Goal: Transaction & Acquisition: Purchase product/service

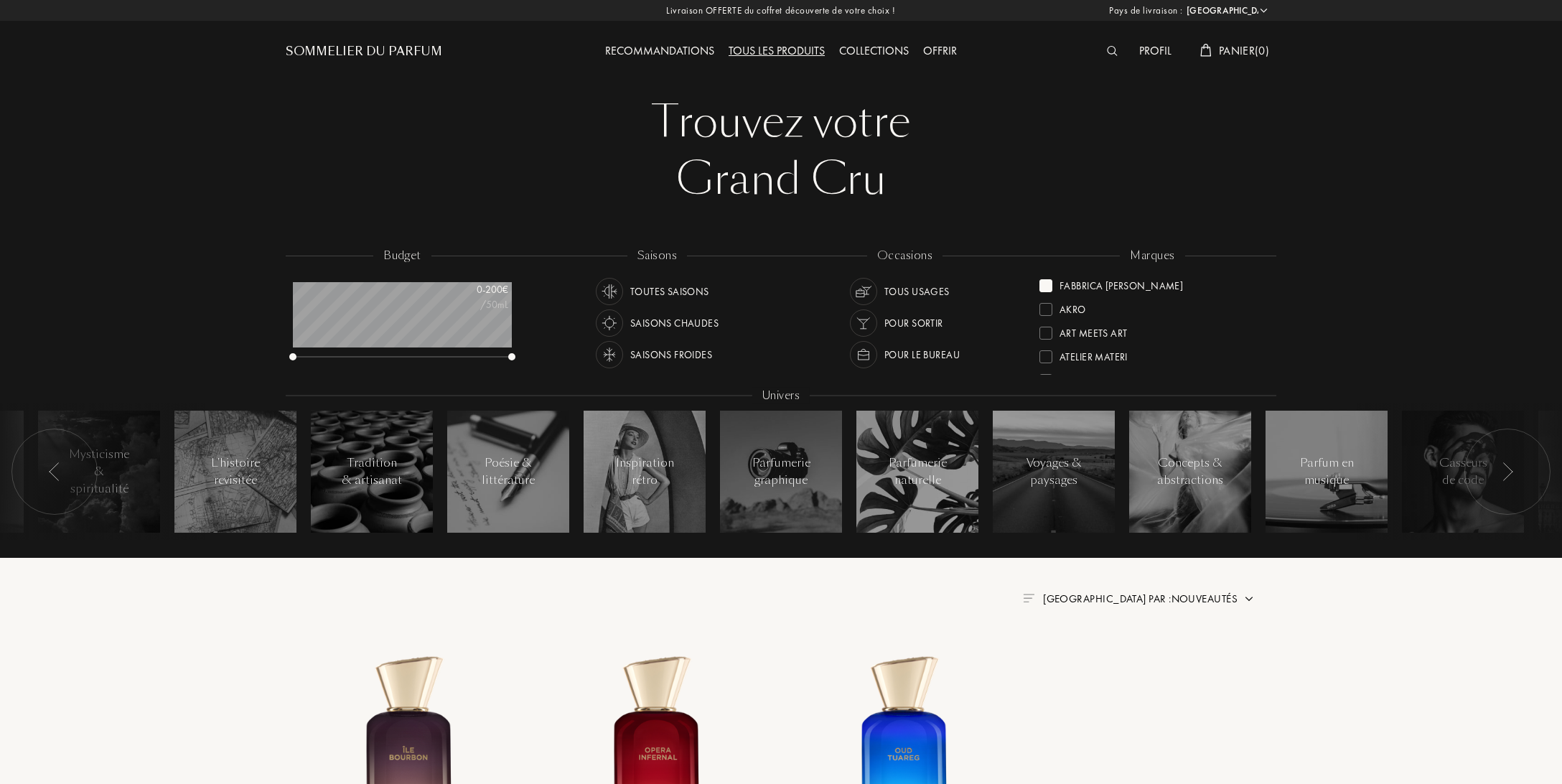
select select "FR"
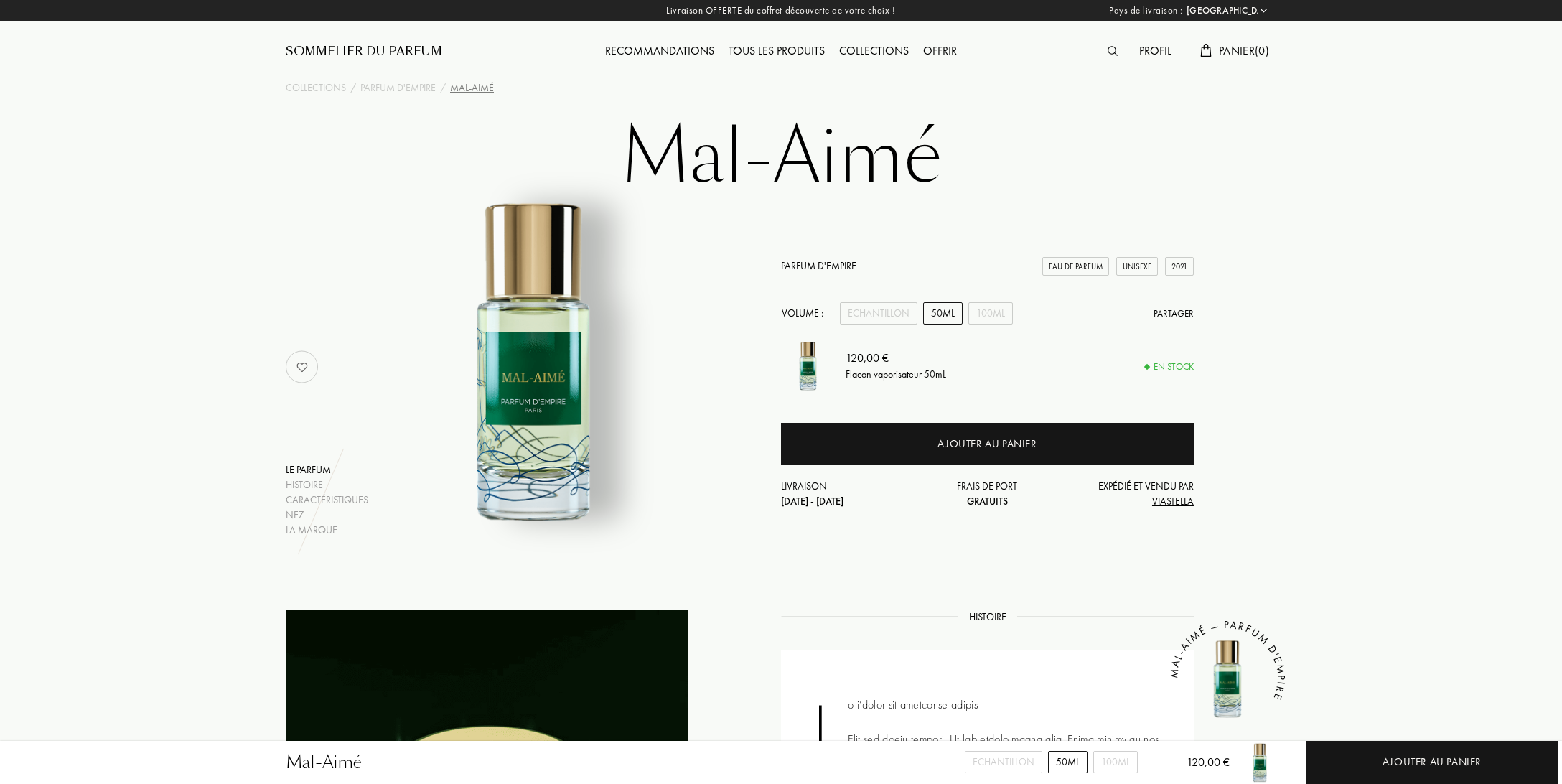
select select "FR"
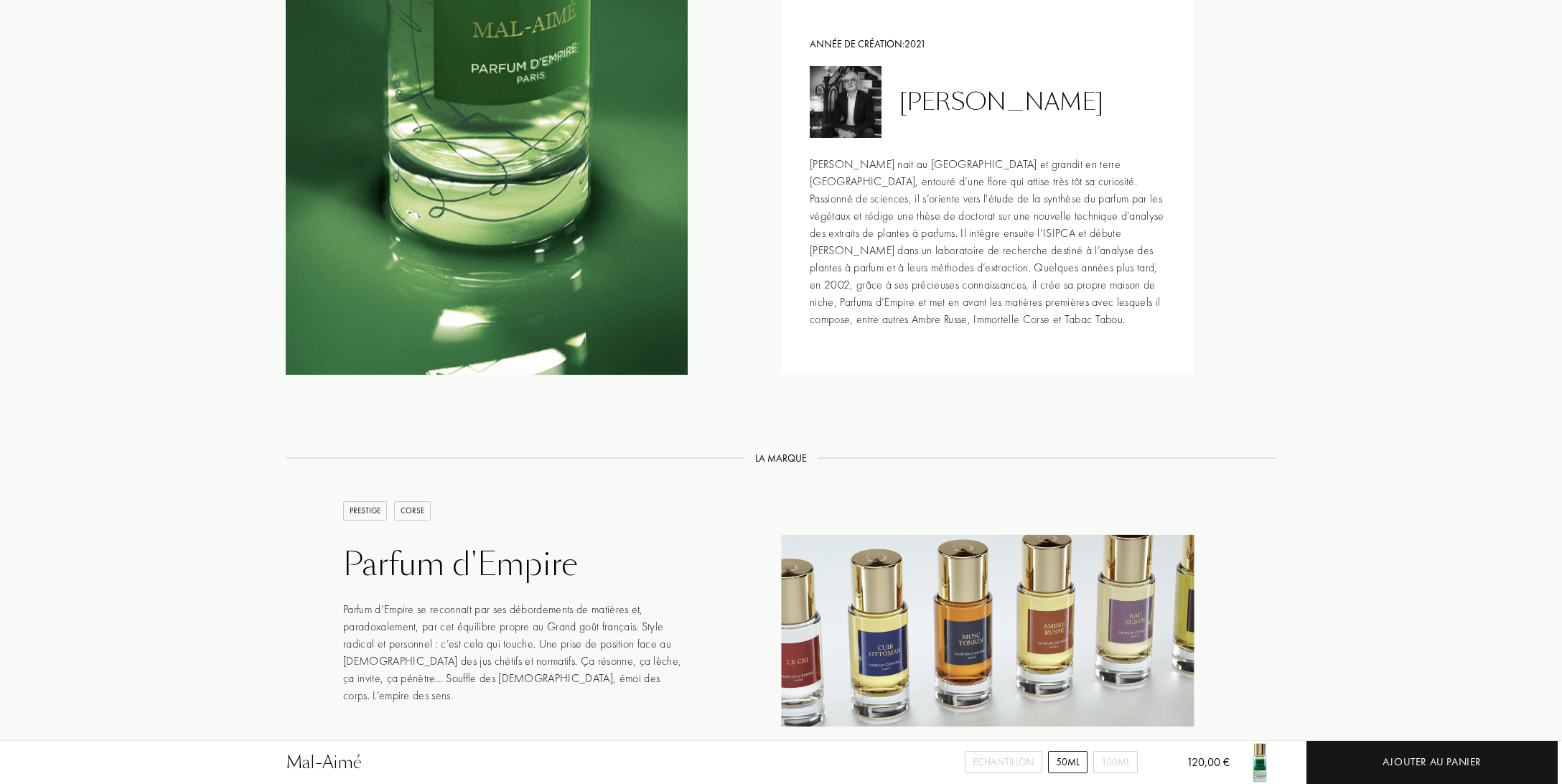
scroll to position [2117, 0]
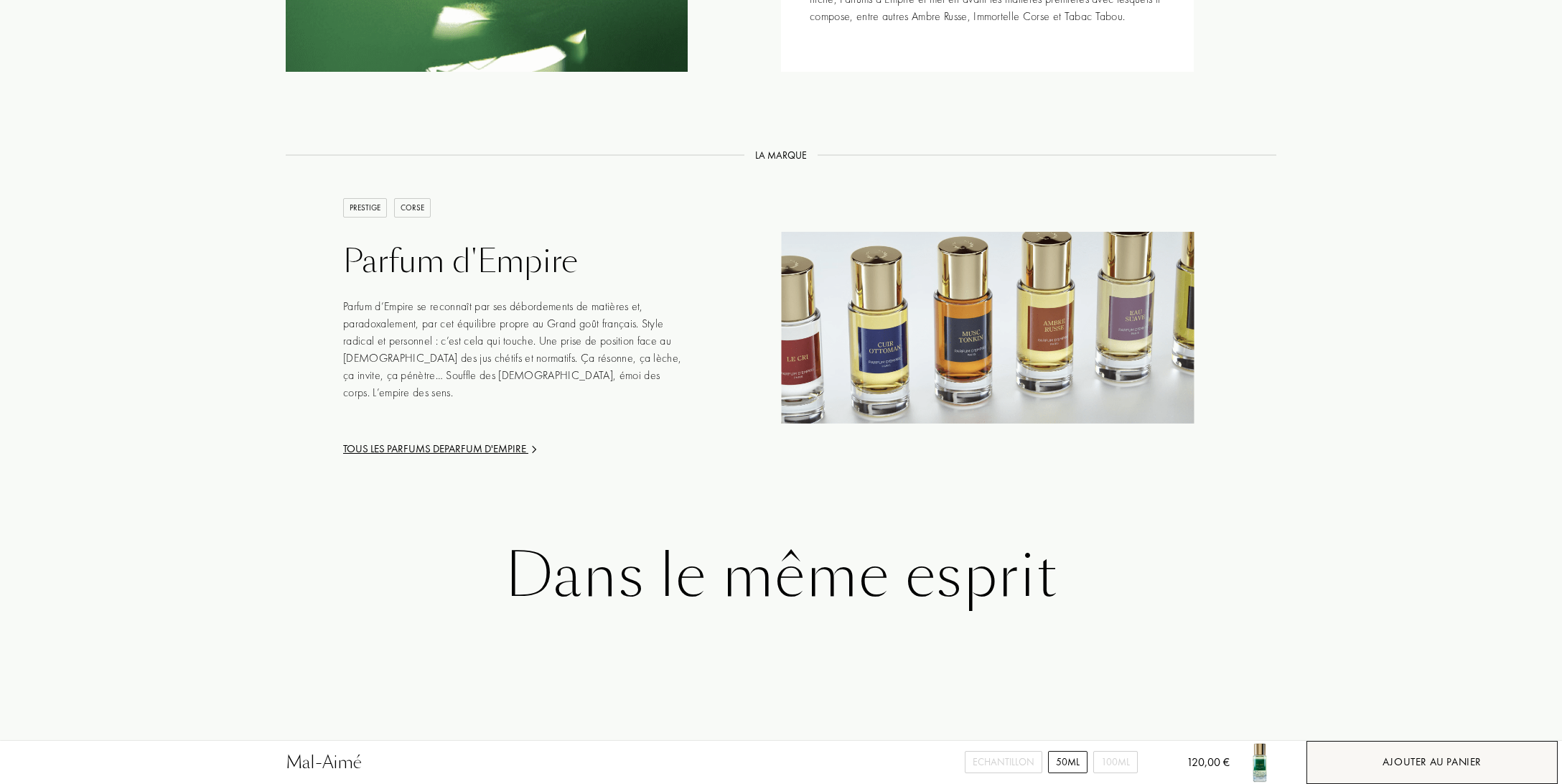
click at [1448, 760] on div "Ajouter au panier" at bounding box center [1432, 762] width 99 height 17
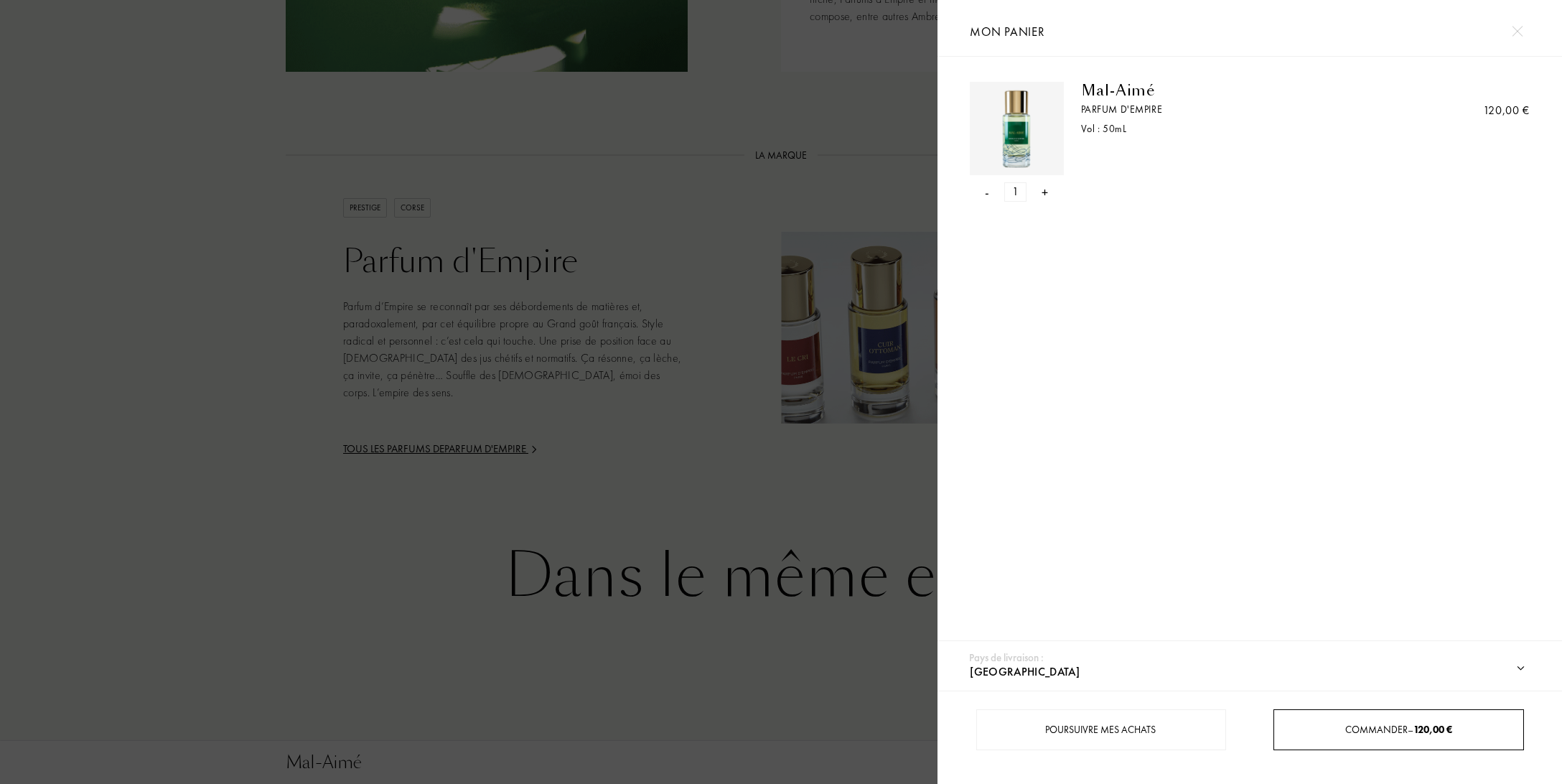
click at [1415, 728] on span "120,00 €" at bounding box center [1433, 729] width 39 height 13
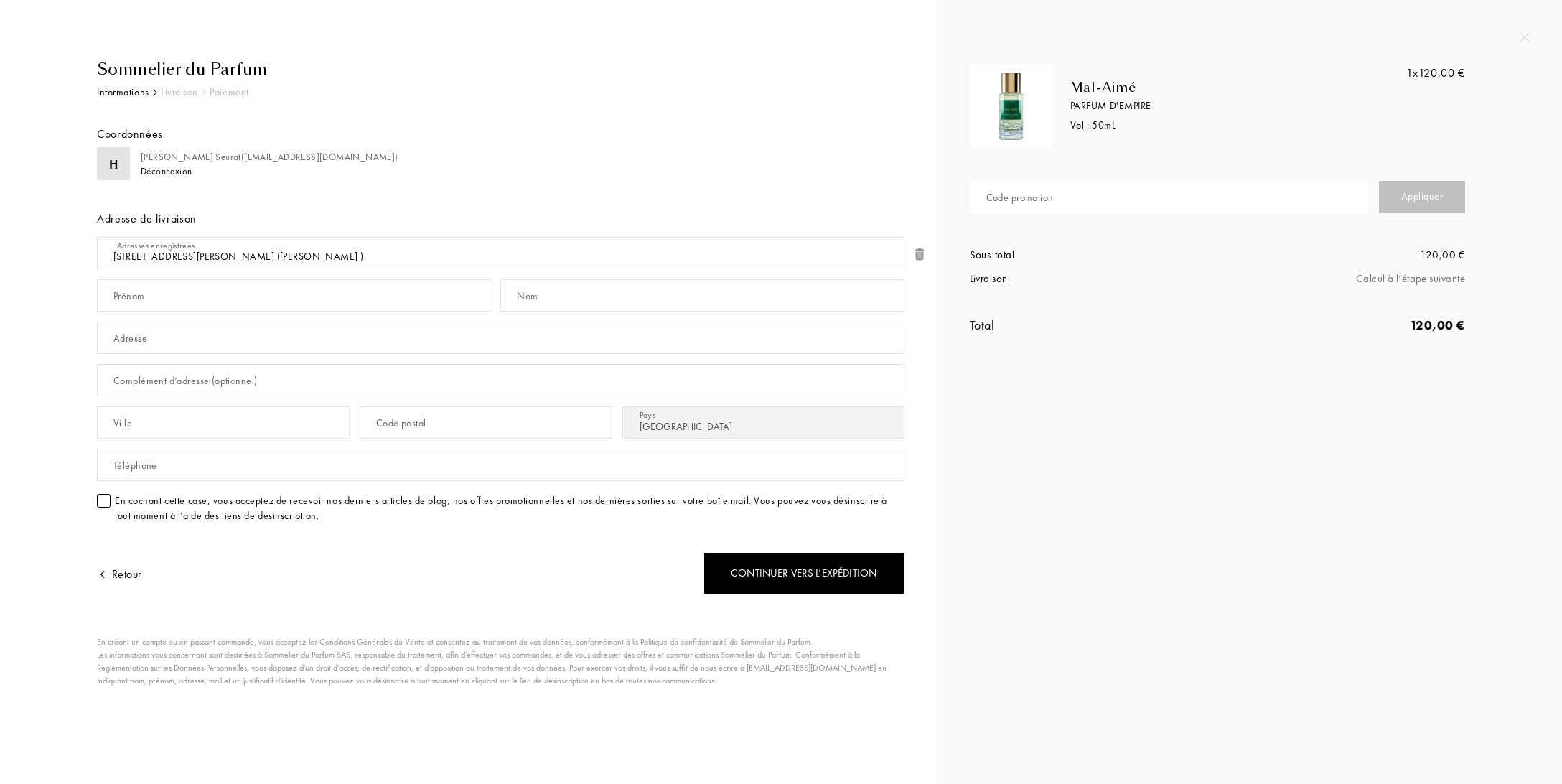
select select "FR"
click at [368, 303] on input "text" at bounding box center [293, 295] width 394 height 32
click at [191, 249] on div "Adresses enregistrées" at bounding box center [156, 245] width 78 height 13
click at [1009, 197] on div "Code promotion" at bounding box center [1020, 197] width 67 height 15
type input "2"
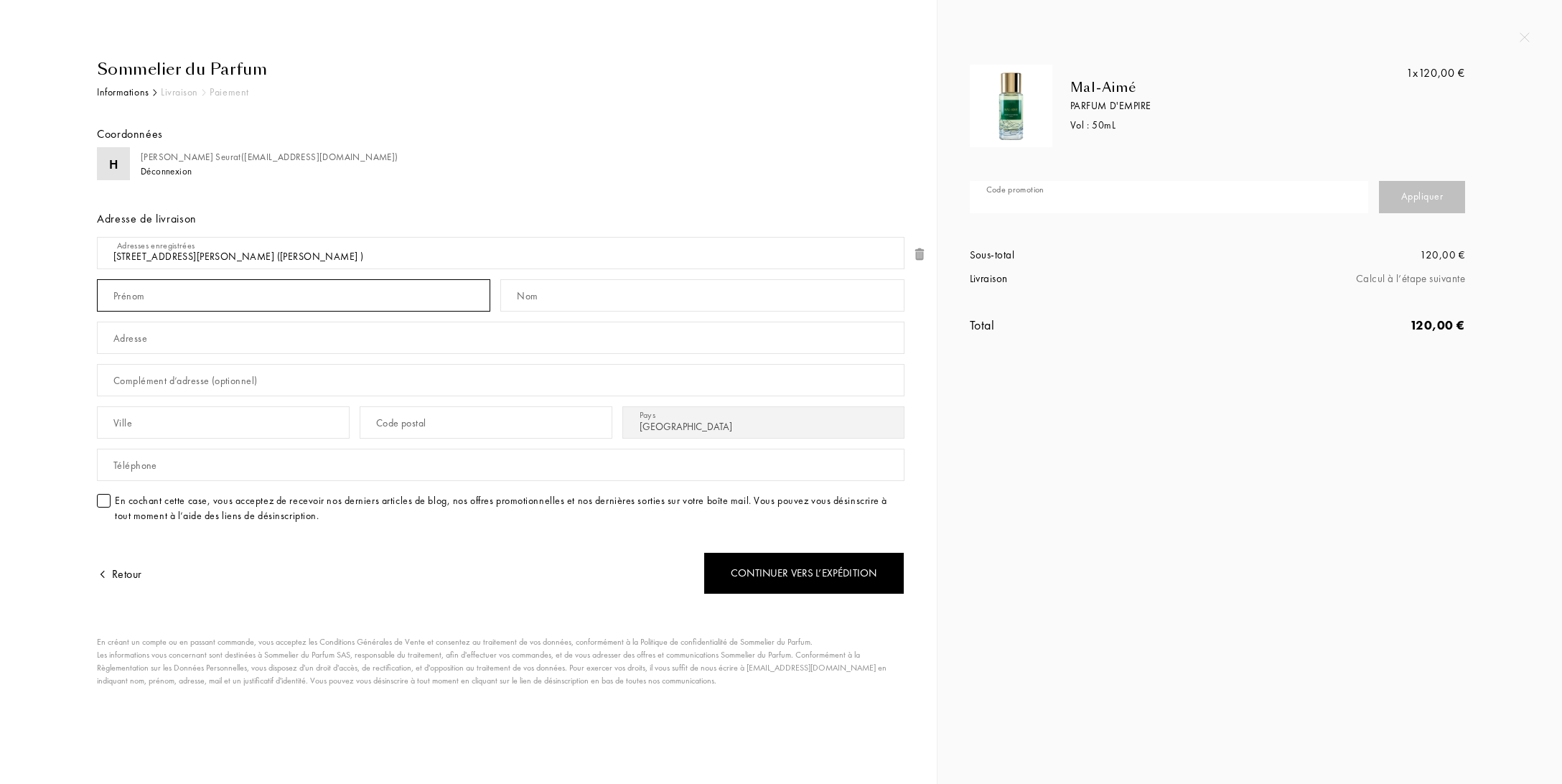
click at [184, 289] on input "text" at bounding box center [293, 295] width 394 height 32
type input "Hélène"
click at [545, 300] on input "text" at bounding box center [702, 295] width 404 height 32
type input "Seurat"
click at [97, 237] on select "36 rue Charles Baltet , 10120 Saint André les Vergers, FR (Hélène Seurat ) Ajou…" at bounding box center [500, 253] width 807 height 32
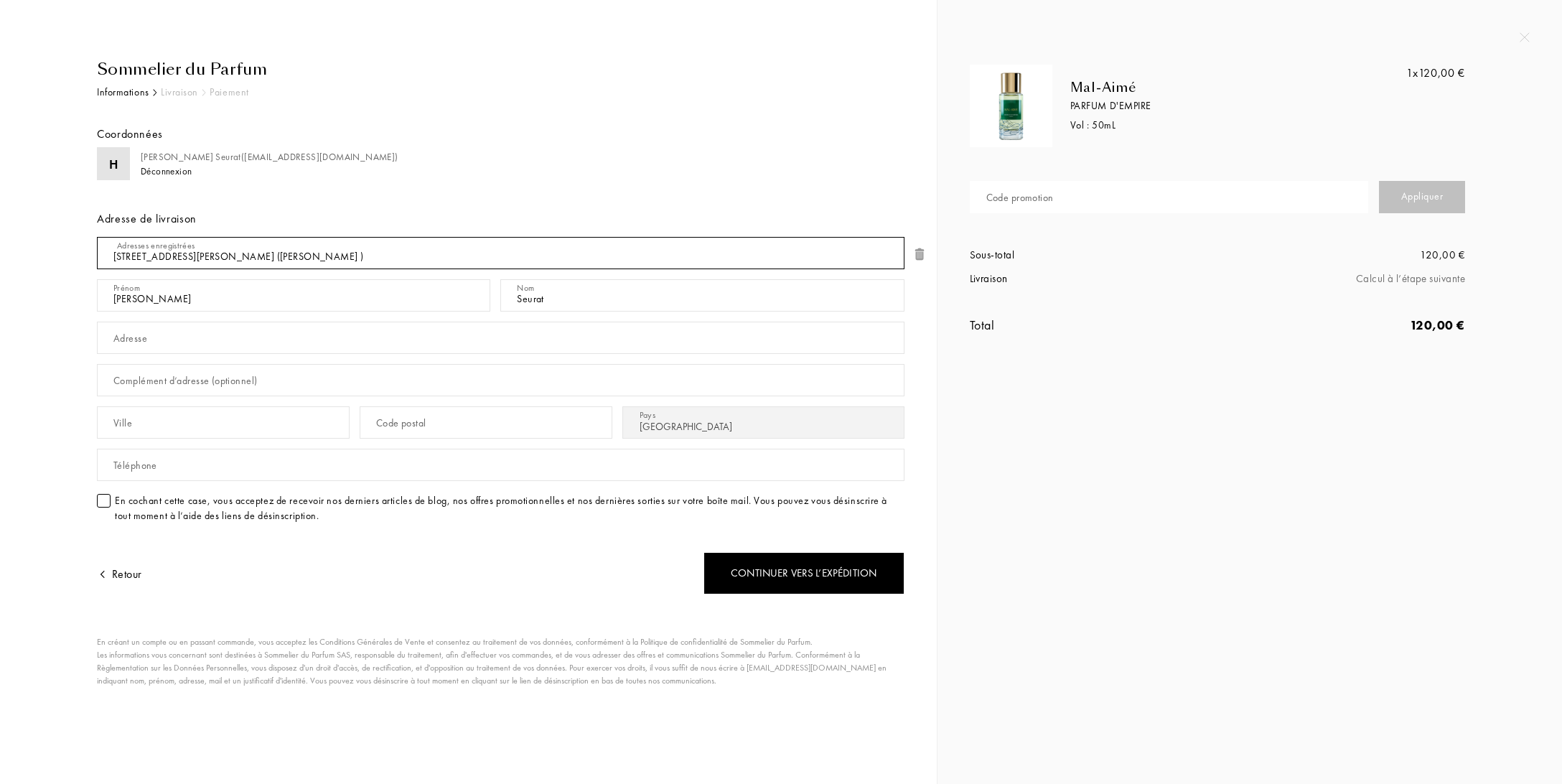
click at [97, 237] on select "36 rue Charles Baltet , 10120 Saint André les Vergers, FR (Hélène Seurat ) Ajou…" at bounding box center [500, 253] width 807 height 32
click option "36 rue Charles Baltet , 10120 Saint André les Vergers, FR (Hélène Seurat )" at bounding box center [0, 0] width 0 height 0
click at [97, 237] on select "36 rue Charles Baltet , 10120 Saint André les Vergers, FR (Hélène Seurat ) Ajou…" at bounding box center [500, 253] width 807 height 32
click option "36 rue Charles Baltet , 10120 Saint André les Vergers, FR (Hélène Seurat )" at bounding box center [0, 0] width 0 height 0
drag, startPoint x: 237, startPoint y: 252, endPoint x: 256, endPoint y: 279, distance: 33.0
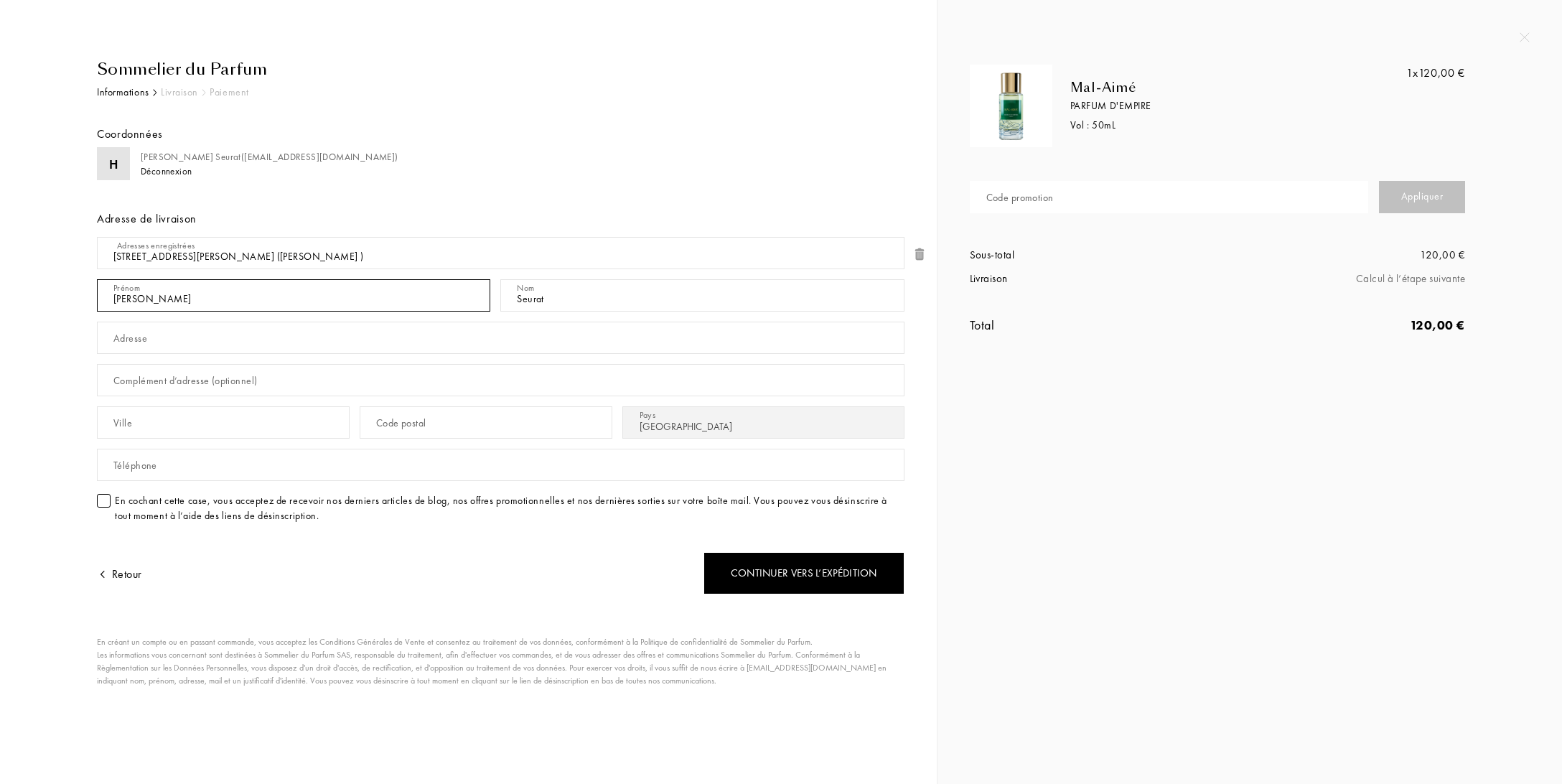
click at [256, 279] on input "Hélène" at bounding box center [293, 295] width 394 height 32
click at [224, 328] on input "text" at bounding box center [500, 337] width 807 height 32
type input "36 rue Charles Baltet"
click at [387, 419] on div "Code postal" at bounding box center [402, 423] width 51 height 15
type input "10120"
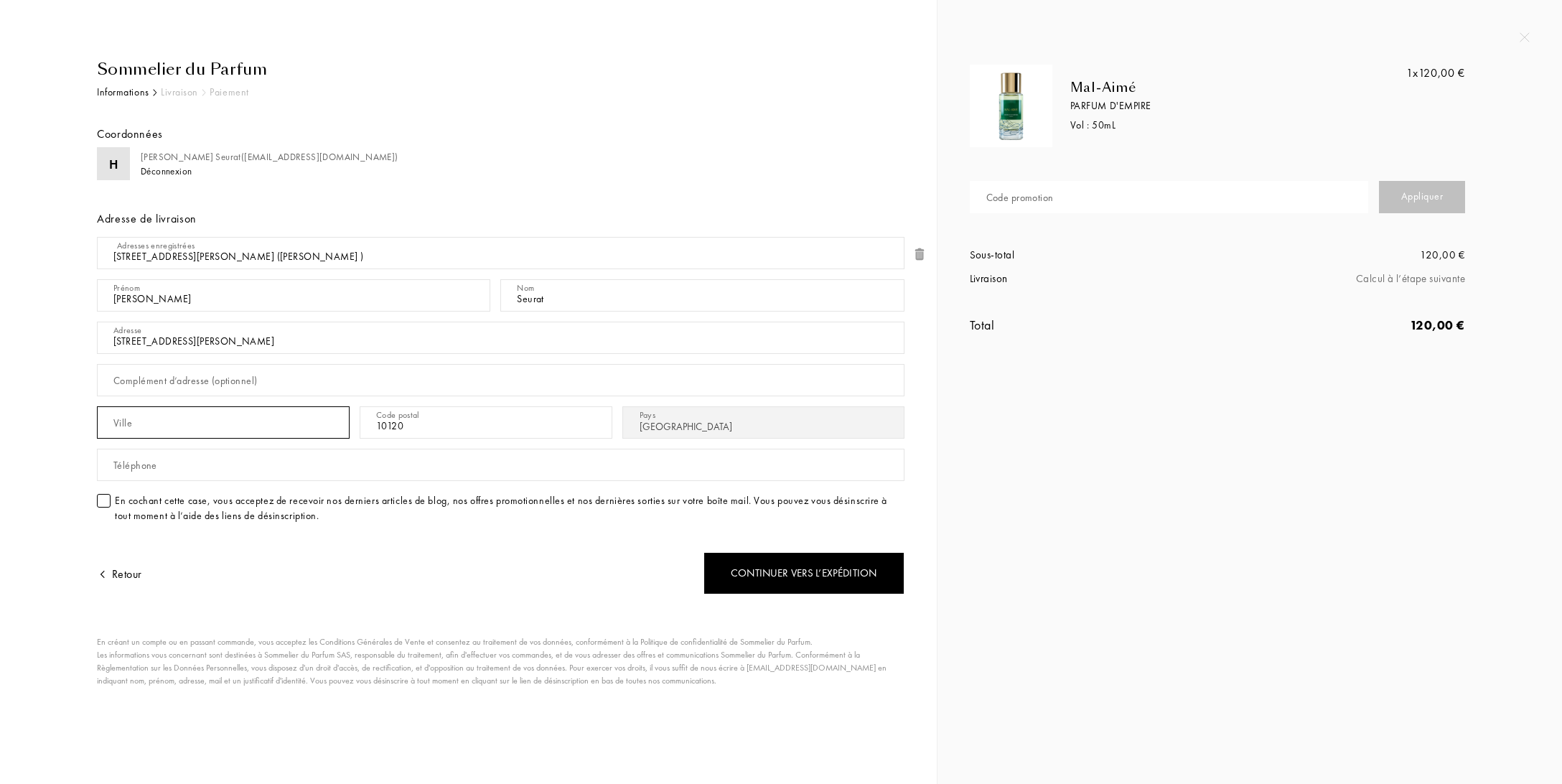
type input "Saint André les Vergers"
click at [170, 458] on input "text" at bounding box center [500, 464] width 807 height 32
type input "0660613319"
click at [157, 498] on div "En cochant cette case, vous acceptez de recevoir nos derniers articles de blog,…" at bounding box center [509, 508] width 789 height 30
click at [1047, 203] on div "Code promotion" at bounding box center [1020, 197] width 67 height 15
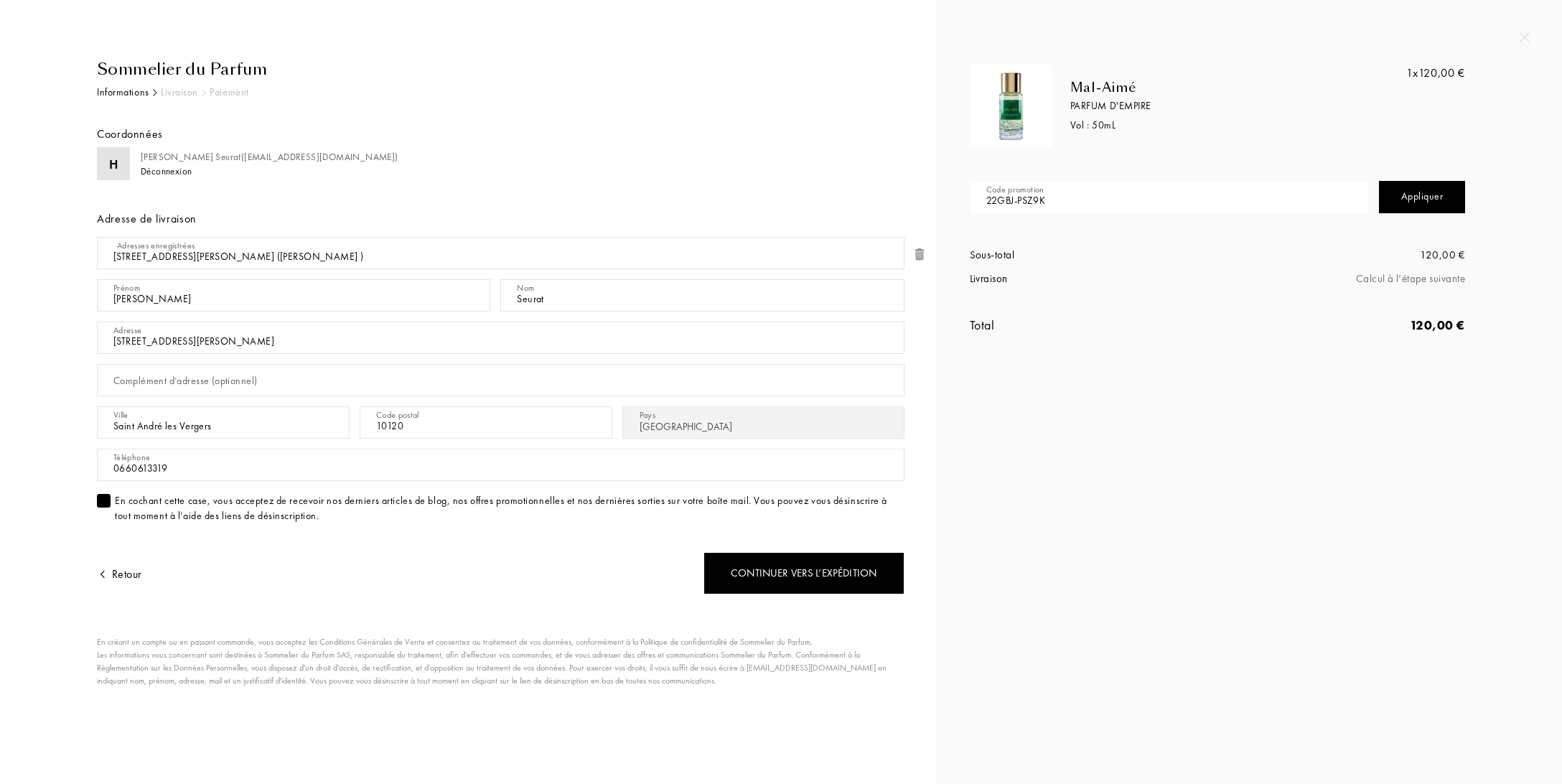
type input "22GBJ-PSZ9K"
click at [1432, 194] on div "Appliquer" at bounding box center [1422, 197] width 86 height 32
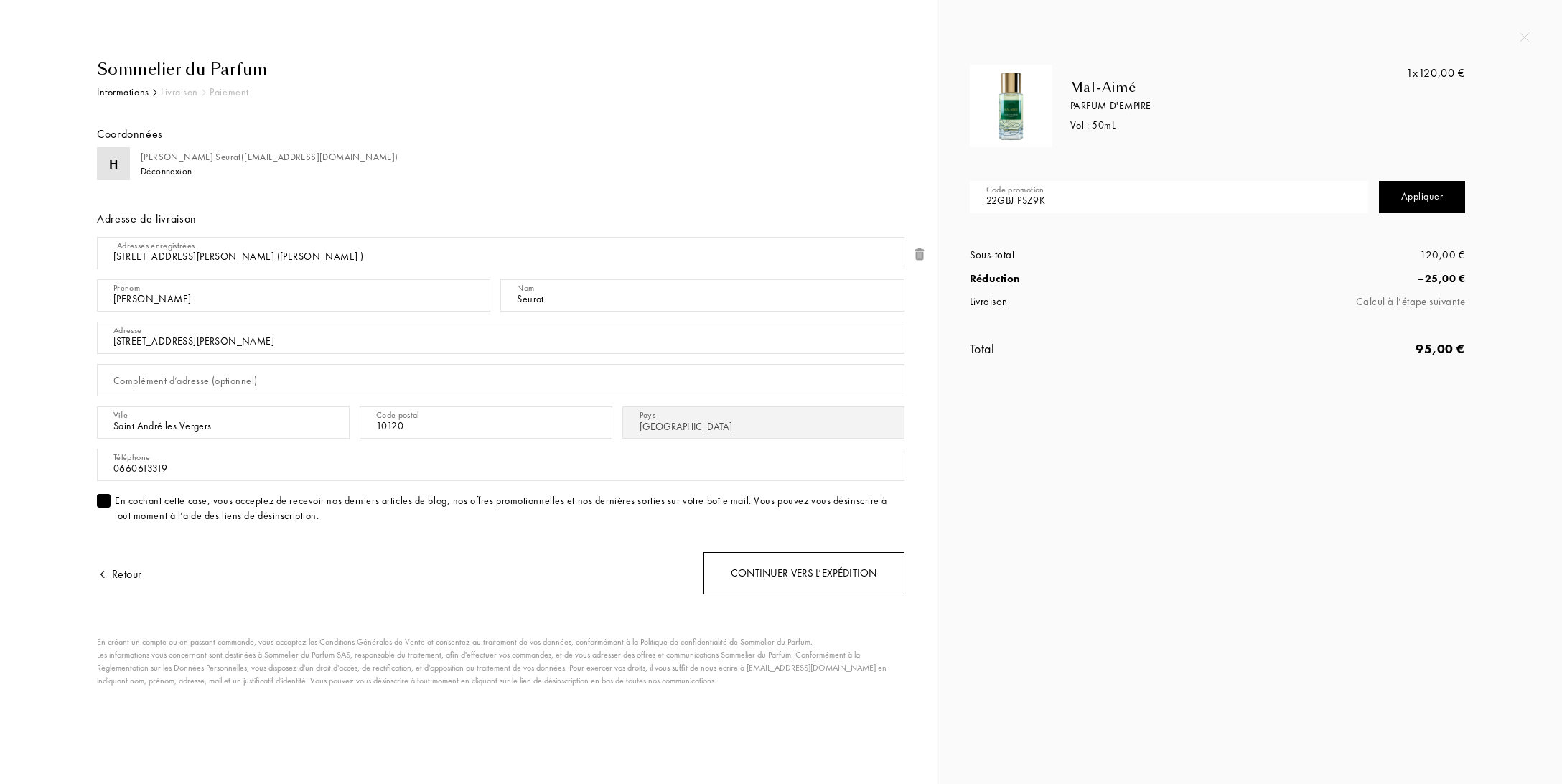
click at [785, 581] on div "Continuer vers l’expédition" at bounding box center [804, 572] width 201 height 43
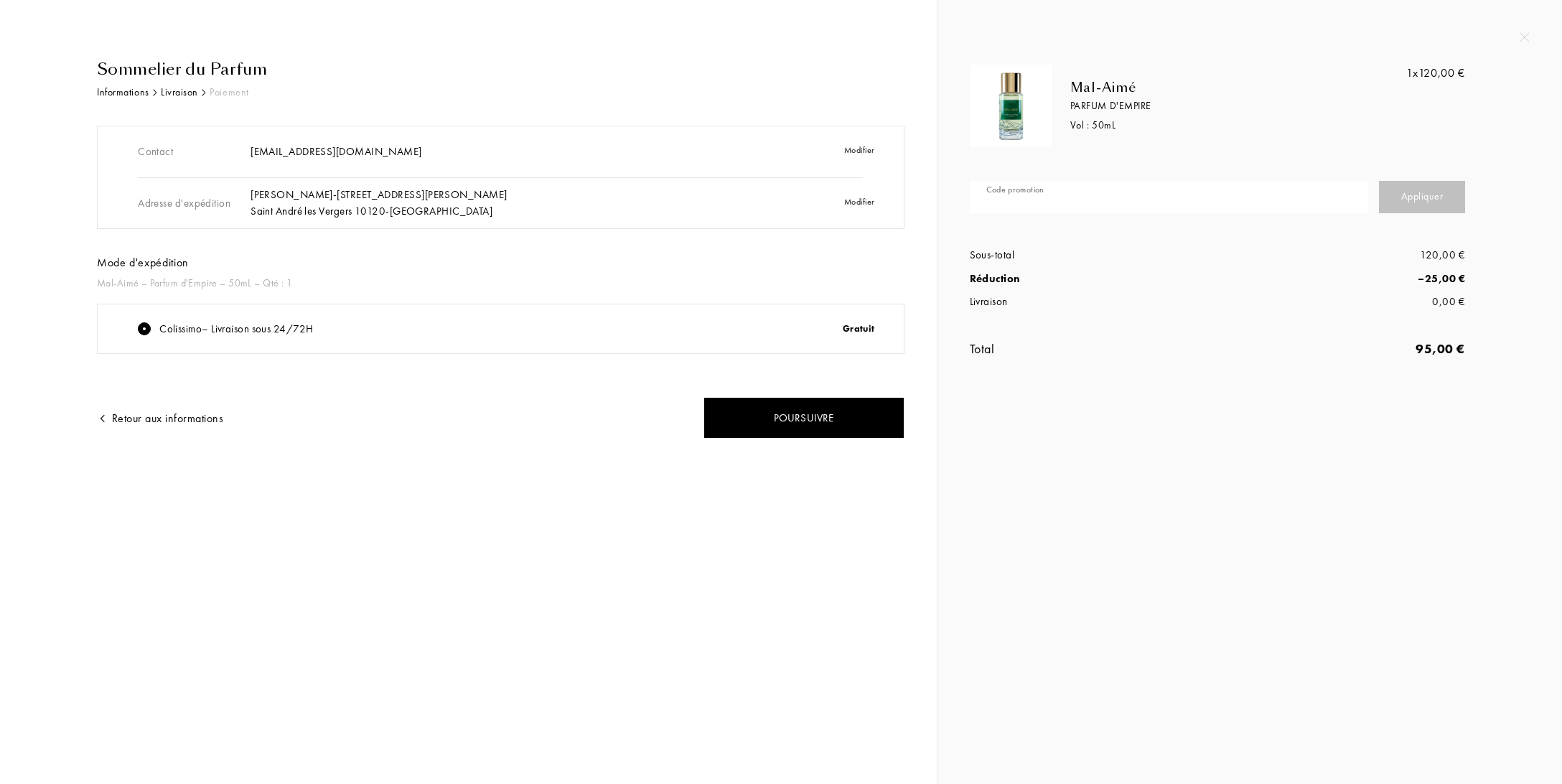
click at [1212, 193] on input "text" at bounding box center [1169, 197] width 399 height 32
click at [1134, 193] on input "text" at bounding box center [1169, 197] width 399 height 32
click at [1427, 200] on div "Appliquer" at bounding box center [1422, 197] width 86 height 32
drag, startPoint x: 1102, startPoint y: 195, endPoint x: 847, endPoint y: 167, distance: 256.5
click at [970, 181] on input "JOANNADK" at bounding box center [1169, 197] width 399 height 32
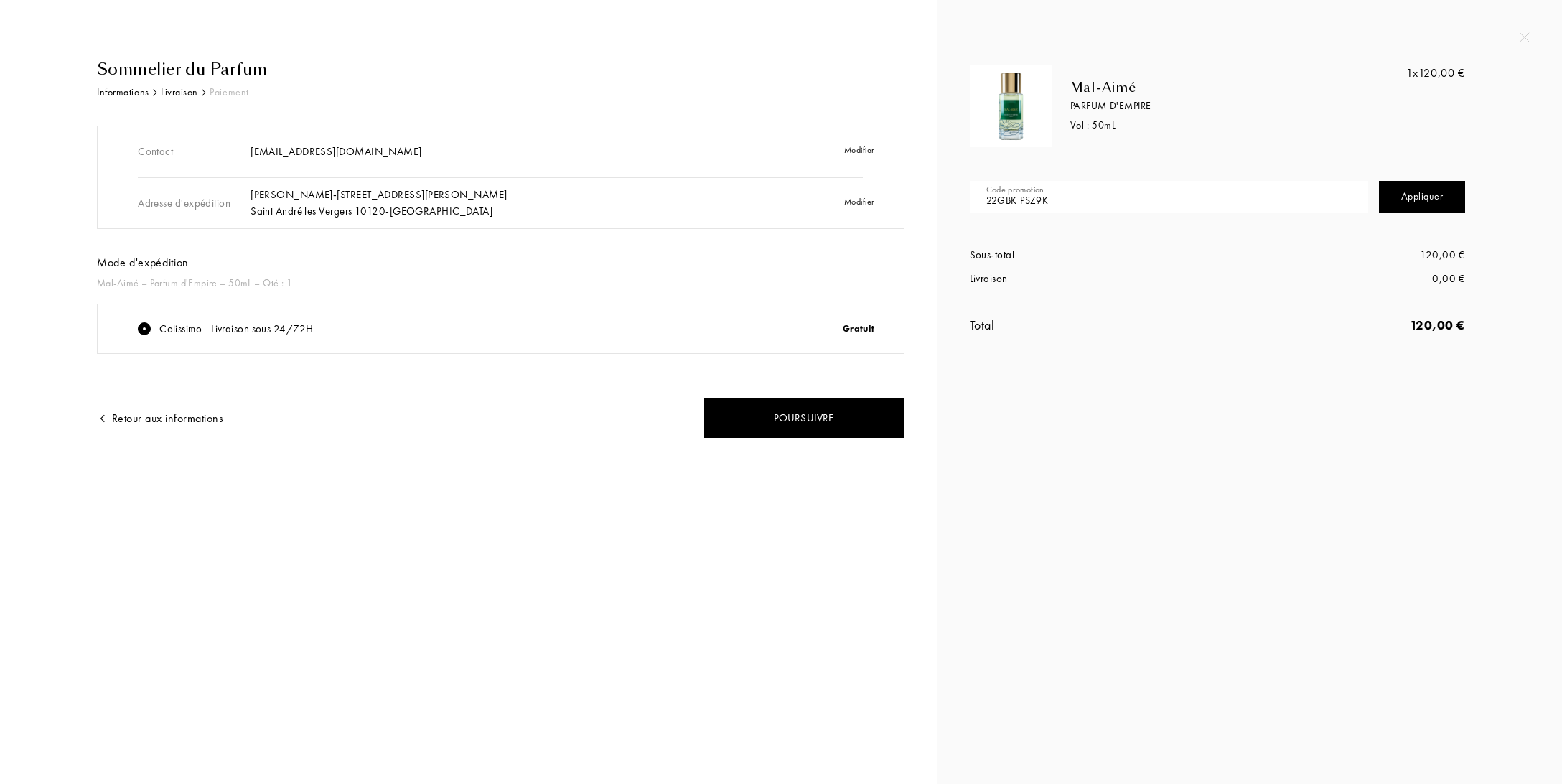
click at [1015, 201] on input "22GBK-PSZ9K" at bounding box center [1169, 197] width 399 height 32
type input "22GBJ-PSZ9K"
click at [1420, 204] on div "Appliquer" at bounding box center [1422, 197] width 86 height 32
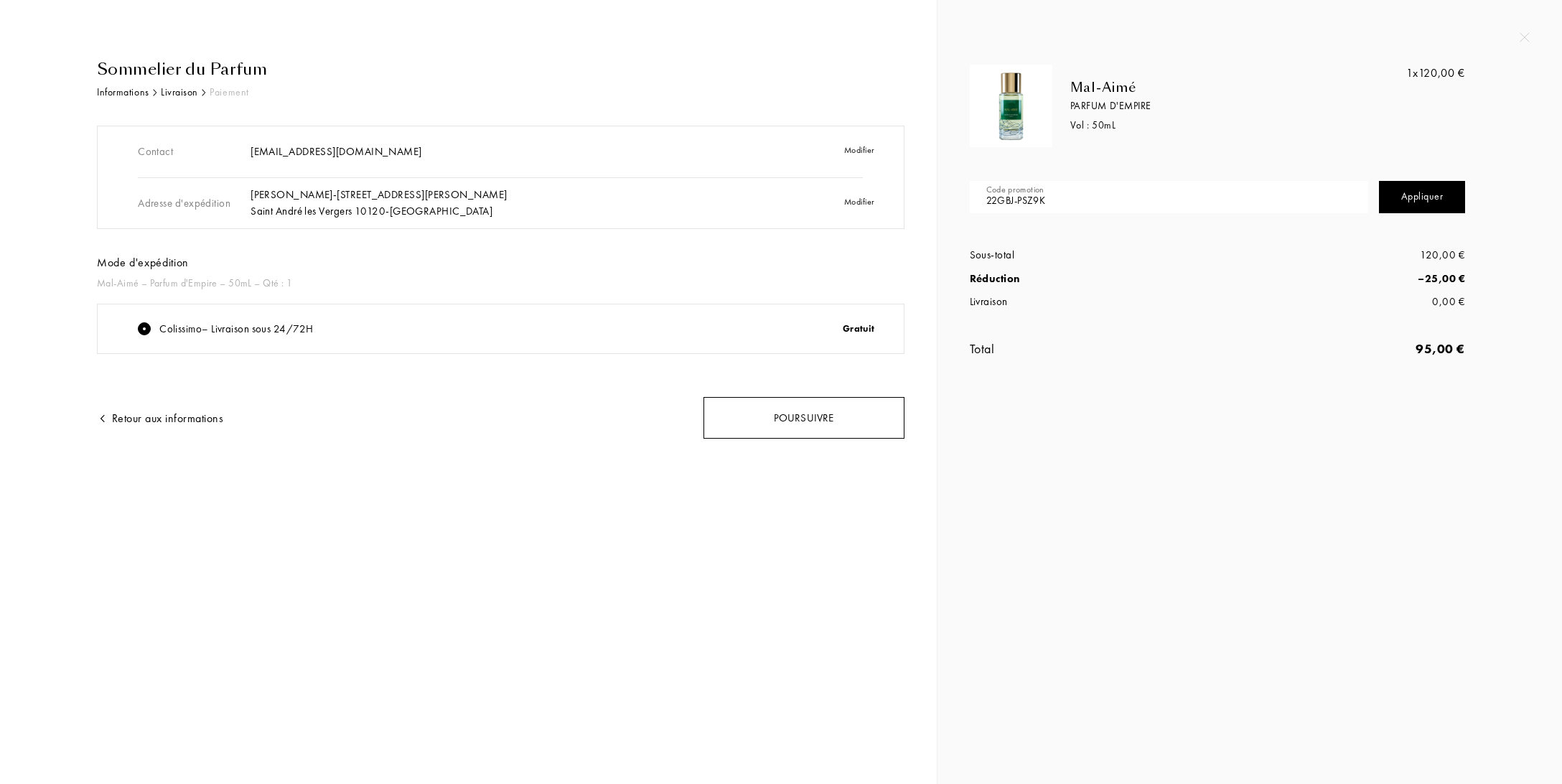
click at [816, 422] on div "Poursuivre" at bounding box center [804, 418] width 201 height 43
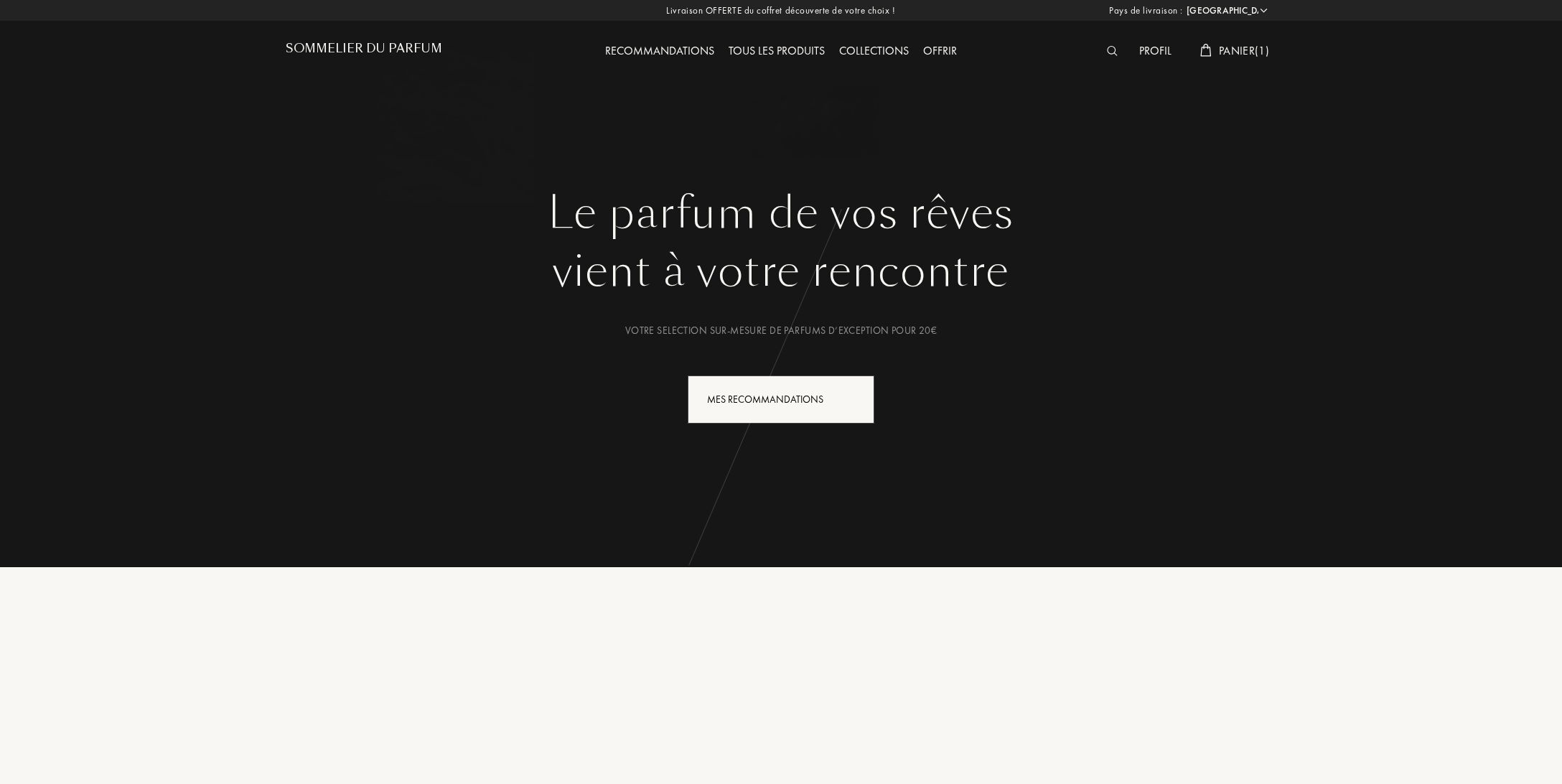
select select "FR"
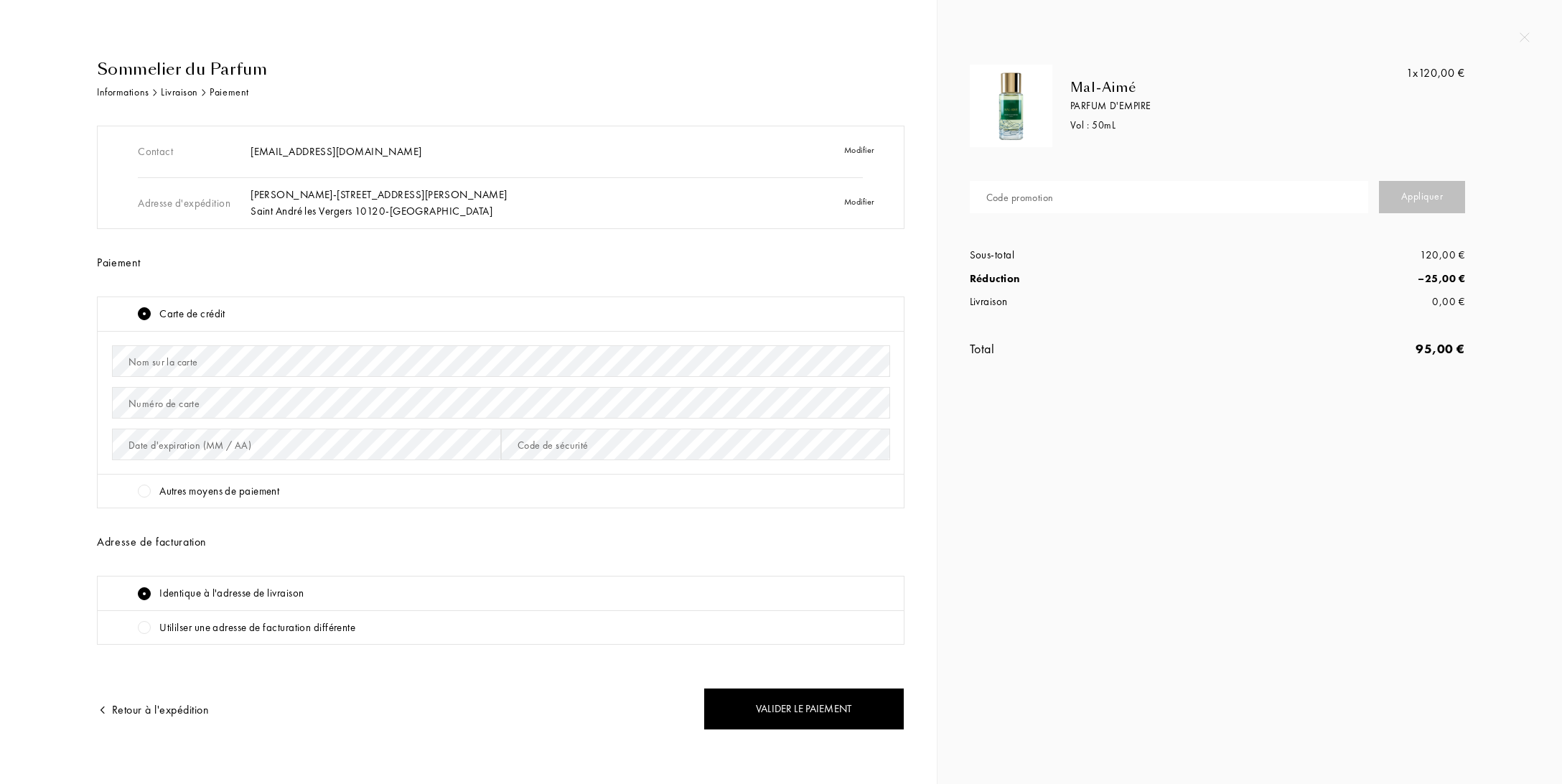
click at [198, 355] on div "Nom sur la carte" at bounding box center [163, 362] width 69 height 15
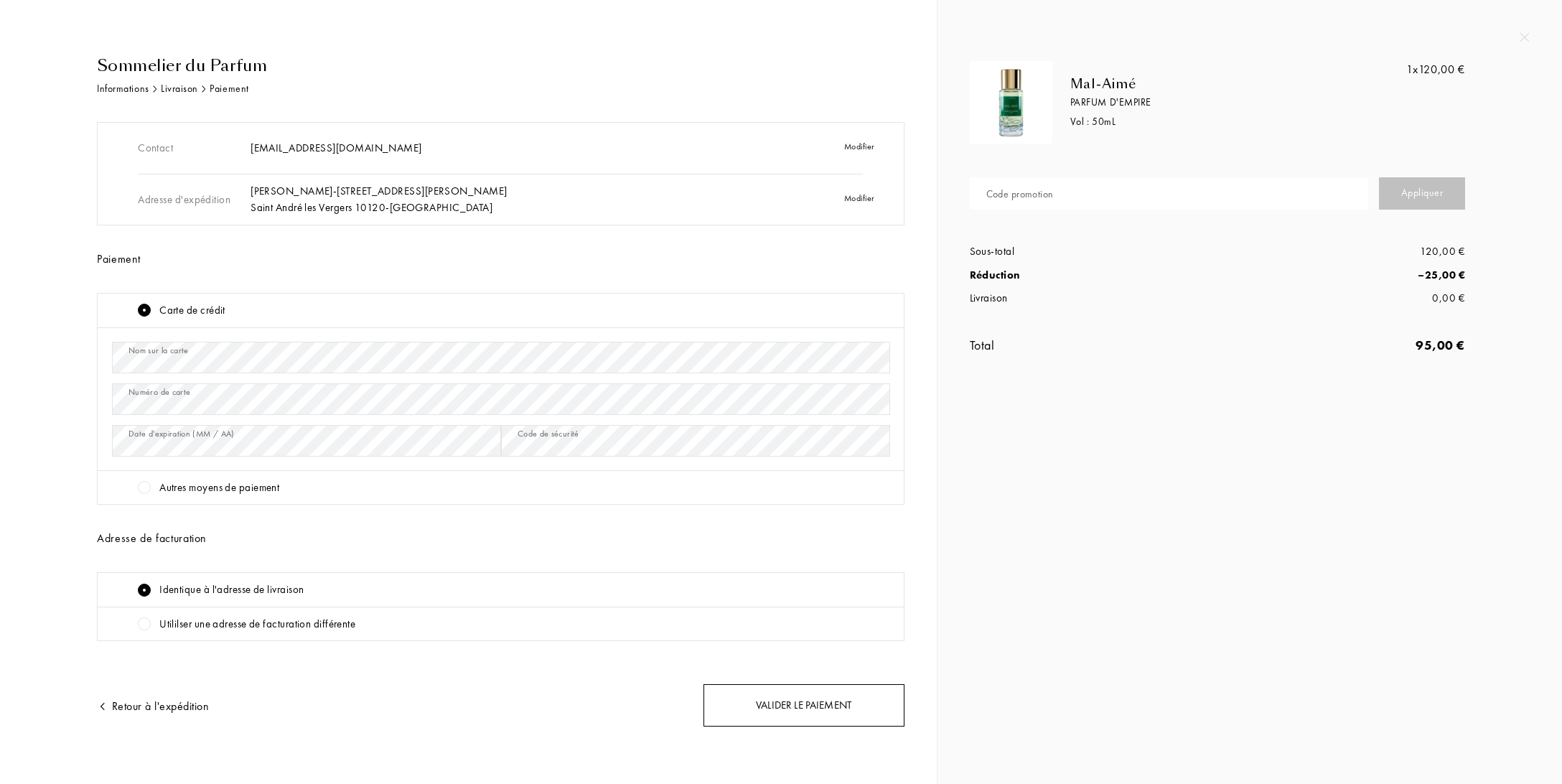
click at [827, 706] on div "Valider le paiement" at bounding box center [804, 705] width 201 height 43
